Goal: Information Seeking & Learning: Learn about a topic

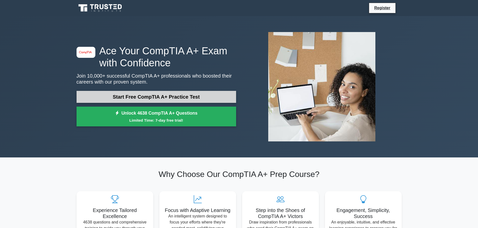
click at [148, 99] on link "Start Free CompTIA A+ Practice Test" at bounding box center [155, 97] width 159 height 12
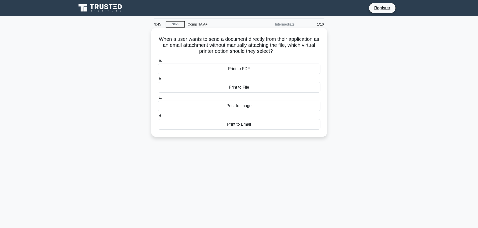
click at [238, 124] on div "Print to Email" at bounding box center [239, 124] width 162 height 11
click at [158, 118] on input "d. Print to Email" at bounding box center [158, 116] width 0 height 3
click at [220, 126] on div "Corrupted printer driver" at bounding box center [239, 124] width 162 height 11
click at [158, 118] on input "d. Corrupted printer driver" at bounding box center [158, 116] width 0 height 3
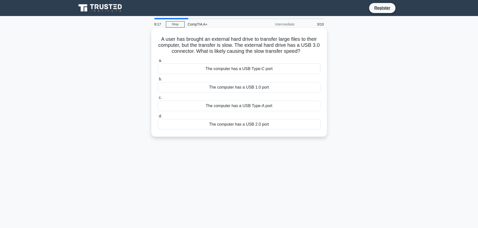
click at [205, 89] on div "The computer has a USB 1.0 port" at bounding box center [239, 87] width 162 height 11
click at [158, 81] on input "b. The computer has a USB 1.0 port" at bounding box center [158, 79] width 0 height 3
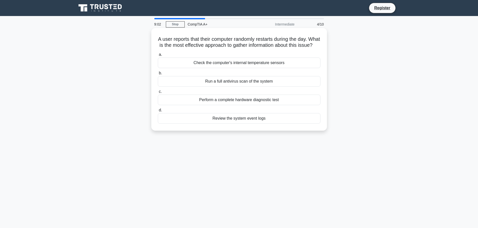
click at [235, 124] on div "Review the system event logs" at bounding box center [239, 118] width 162 height 11
click at [158, 112] on input "d. Review the system event logs" at bounding box center [158, 110] width 0 height 3
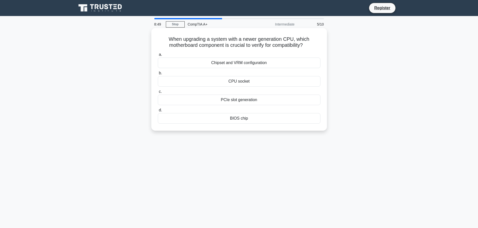
click at [215, 83] on div "CPU socket" at bounding box center [239, 81] width 162 height 11
click at [158, 75] on input "b. CPU socket" at bounding box center [158, 73] width 0 height 3
click at [229, 124] on div "Memtest86+" at bounding box center [239, 118] width 162 height 11
click at [158, 112] on input "d. Memtest86+" at bounding box center [158, 110] width 0 height 3
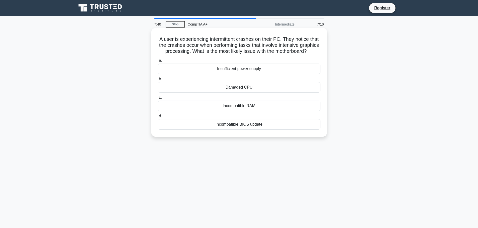
click at [226, 74] on div "Insufficient power supply" at bounding box center [239, 69] width 162 height 11
click at [158, 62] on input "a. Insufficient power supply" at bounding box center [158, 60] width 0 height 3
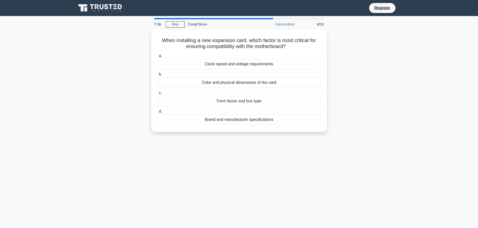
drag, startPoint x: 145, startPoint y: 101, endPoint x: 82, endPoint y: 95, distance: 62.4
click at [82, 95] on div "When installing a new expansion card, which factor is most critical for ensurin…" at bounding box center [238, 83] width 331 height 109
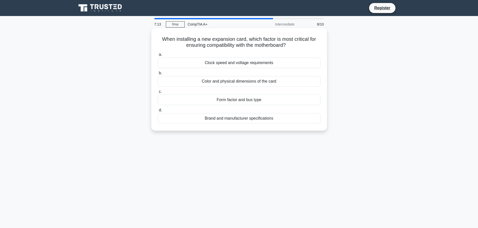
click at [238, 103] on div "Form factor and bus type" at bounding box center [239, 100] width 162 height 11
click at [158, 94] on input "c. Form factor and bus type" at bounding box center [158, 91] width 0 height 3
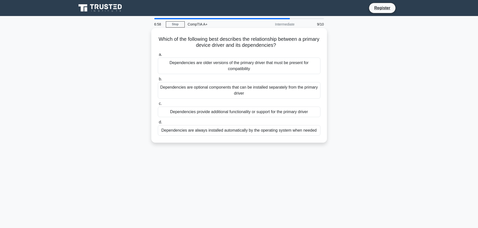
click at [234, 113] on div "Dependencies provide additional functionality or support for the primary driver" at bounding box center [239, 112] width 162 height 11
click at [158, 106] on input "c. Dependencies provide additional functionality or support for the primary dri…" at bounding box center [158, 103] width 0 height 3
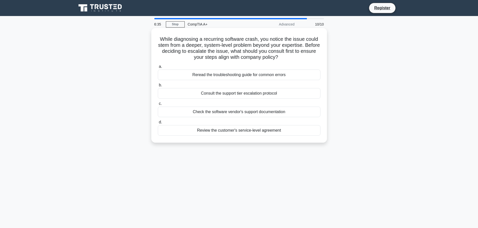
click at [250, 112] on div "Check the software vendor's support documentation" at bounding box center [239, 112] width 162 height 11
click at [158, 106] on input "c. Check the software vendor's support documentation" at bounding box center [158, 103] width 0 height 3
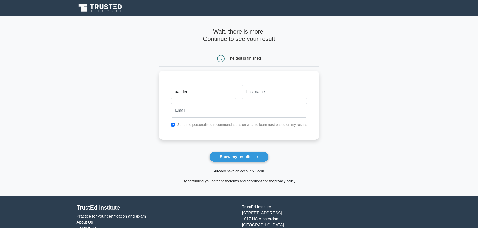
type input "xander"
type input "[PERSON_NAME]"
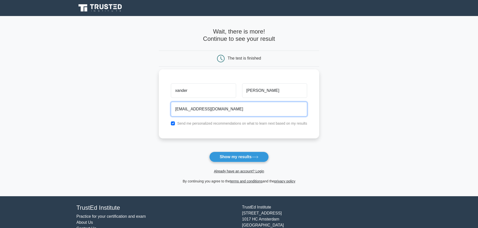
type input "[EMAIL_ADDRESS][DOMAIN_NAME]"
click at [233, 125] on label "Send me personalized recommendations on what to learn next based on my results" at bounding box center [242, 124] width 130 height 4
click at [219, 123] on label "Send me personalized recommendations on what to learn next based on my results" at bounding box center [242, 124] width 130 height 4
click at [172, 123] on input "checkbox" at bounding box center [173, 124] width 4 height 4
checkbox input "false"
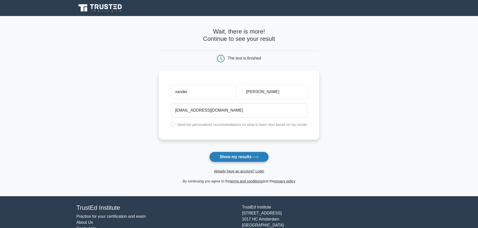
click at [237, 159] on button "Show my results" at bounding box center [238, 157] width 59 height 11
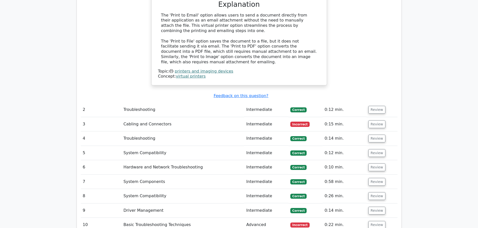
scroll to position [552, 0]
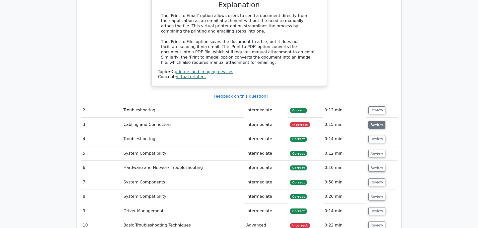
click at [377, 121] on button "Review" at bounding box center [376, 125] width 17 height 8
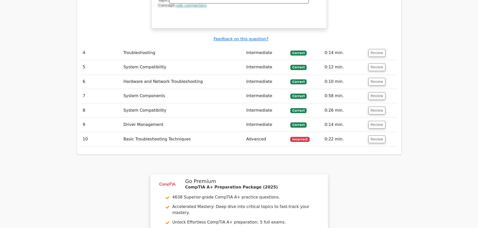
scroll to position [853, 0]
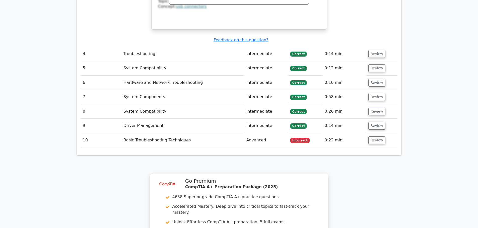
drag, startPoint x: 376, startPoint y: 110, endPoint x: 385, endPoint y: 162, distance: 52.6
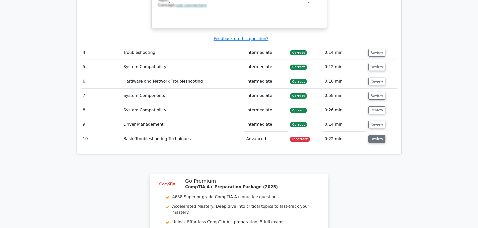
click at [373, 135] on button "Review" at bounding box center [376, 139] width 17 height 8
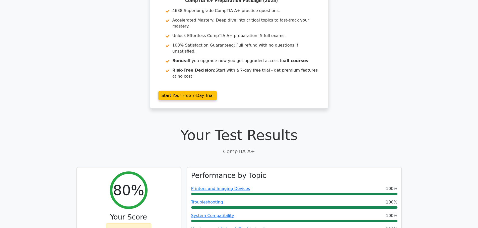
scroll to position [0, 0]
